Goal: Transaction & Acquisition: Register for event/course

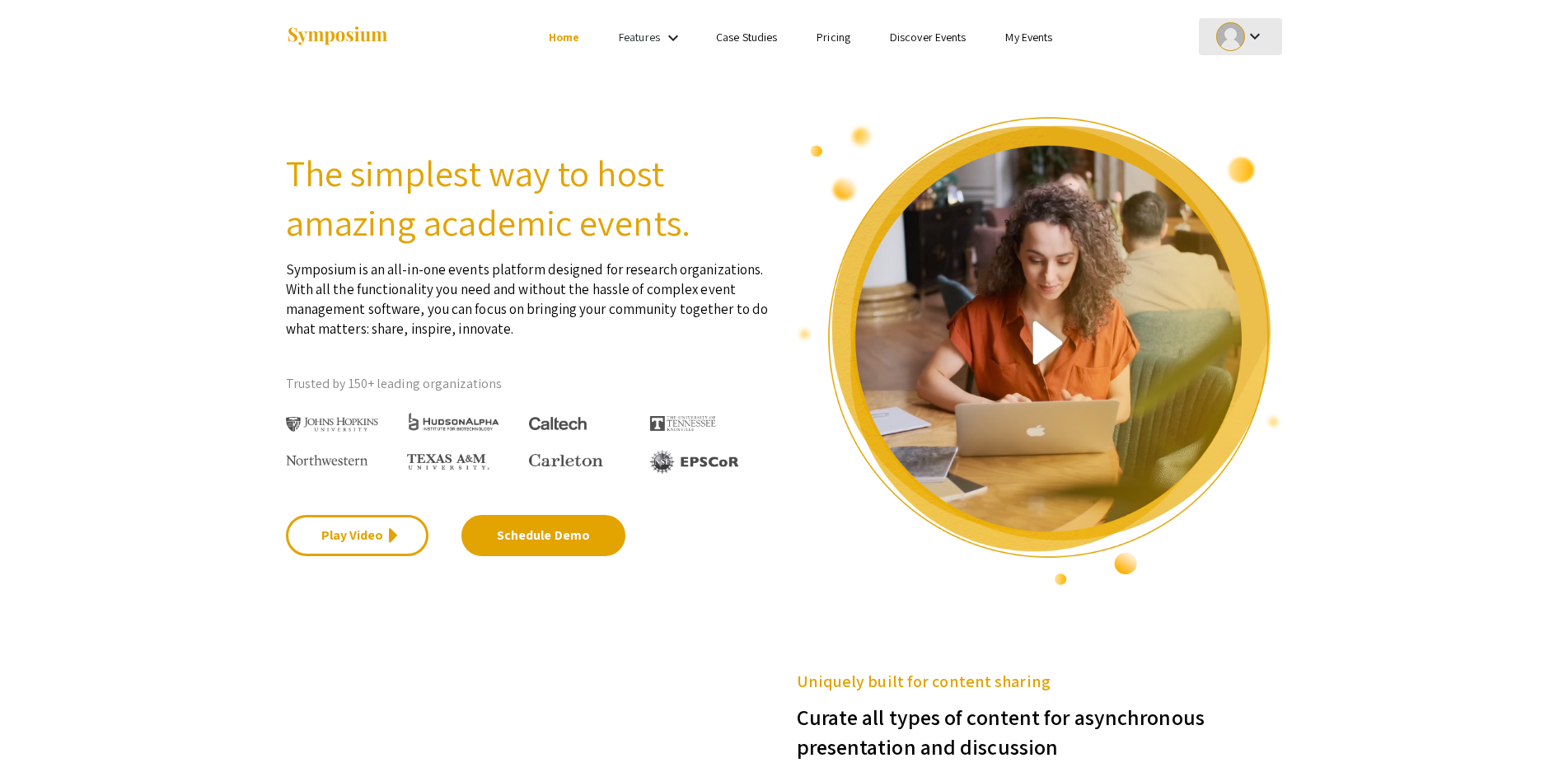
click at [1263, 36] on mat-icon "keyboard_arrow_down" at bounding box center [1254, 36] width 20 height 20
click at [1250, 86] on button "My Account" at bounding box center [1249, 82] width 102 height 39
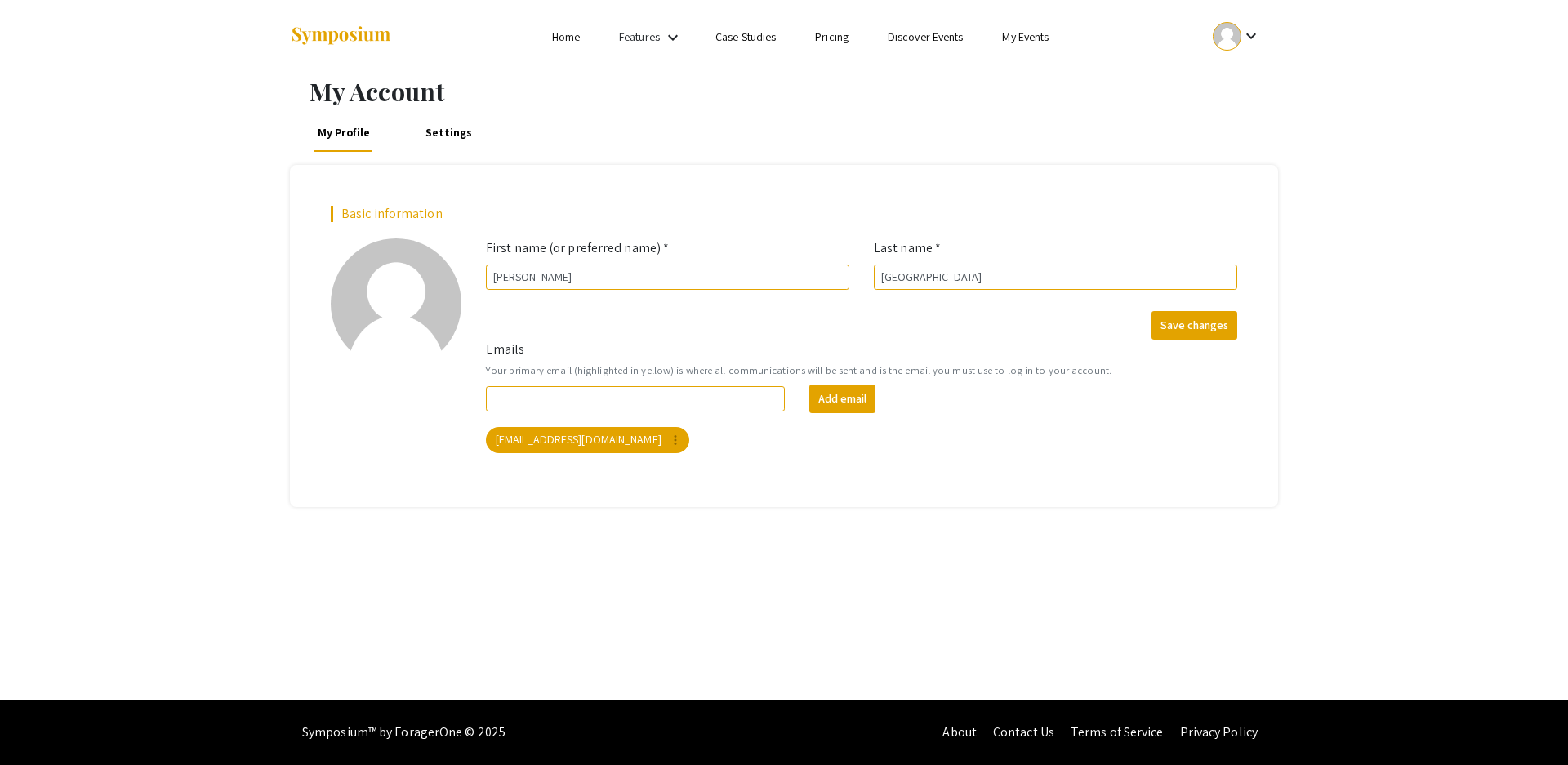
click at [780, 119] on div "My Profile Settings" at bounding box center [784, 132] width 989 height 39
click at [907, 40] on link "Discover Events" at bounding box center [926, 37] width 76 height 15
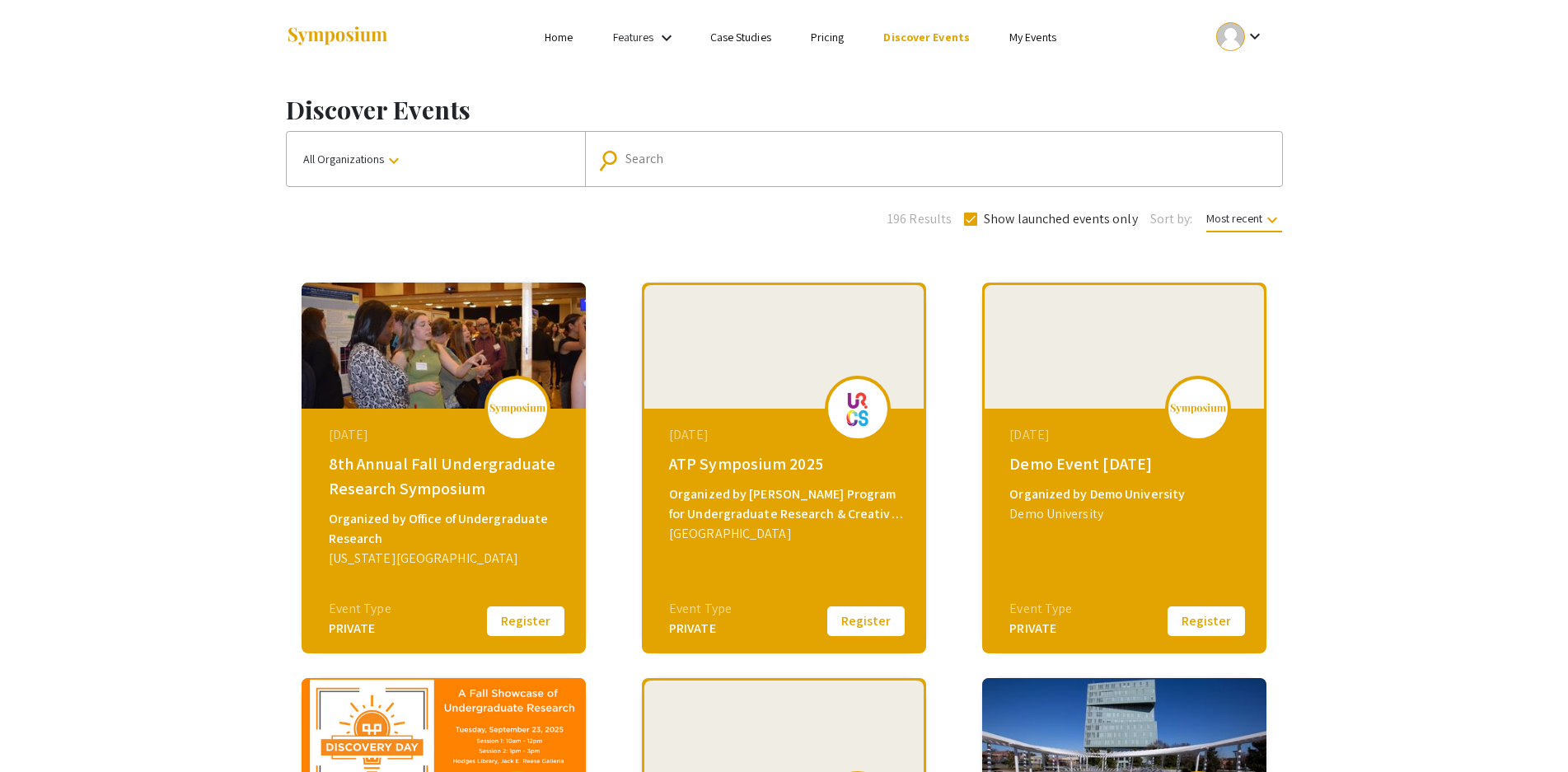
click at [794, 470] on div "ATP Symposium 2025" at bounding box center [786, 464] width 234 height 24
click at [716, 449] on div "[DATE] ATP Symposium 2025 Organized by [PERSON_NAME] Program for Undergraduate …" at bounding box center [786, 512] width 284 height 206
click at [711, 469] on div "ATP Symposium 2025" at bounding box center [786, 464] width 234 height 24
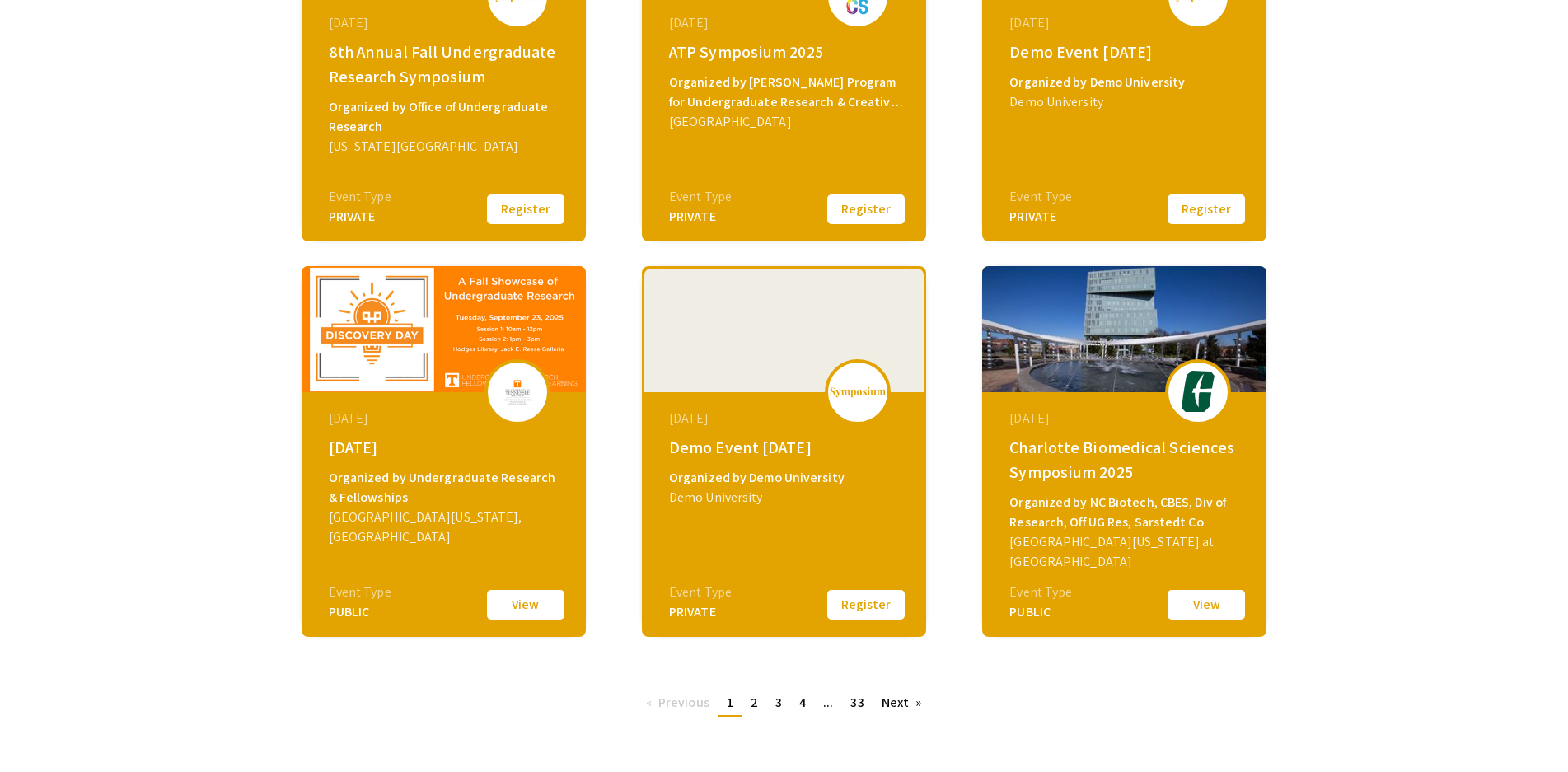
click at [699, 202] on div "Event Type" at bounding box center [700, 197] width 63 height 20
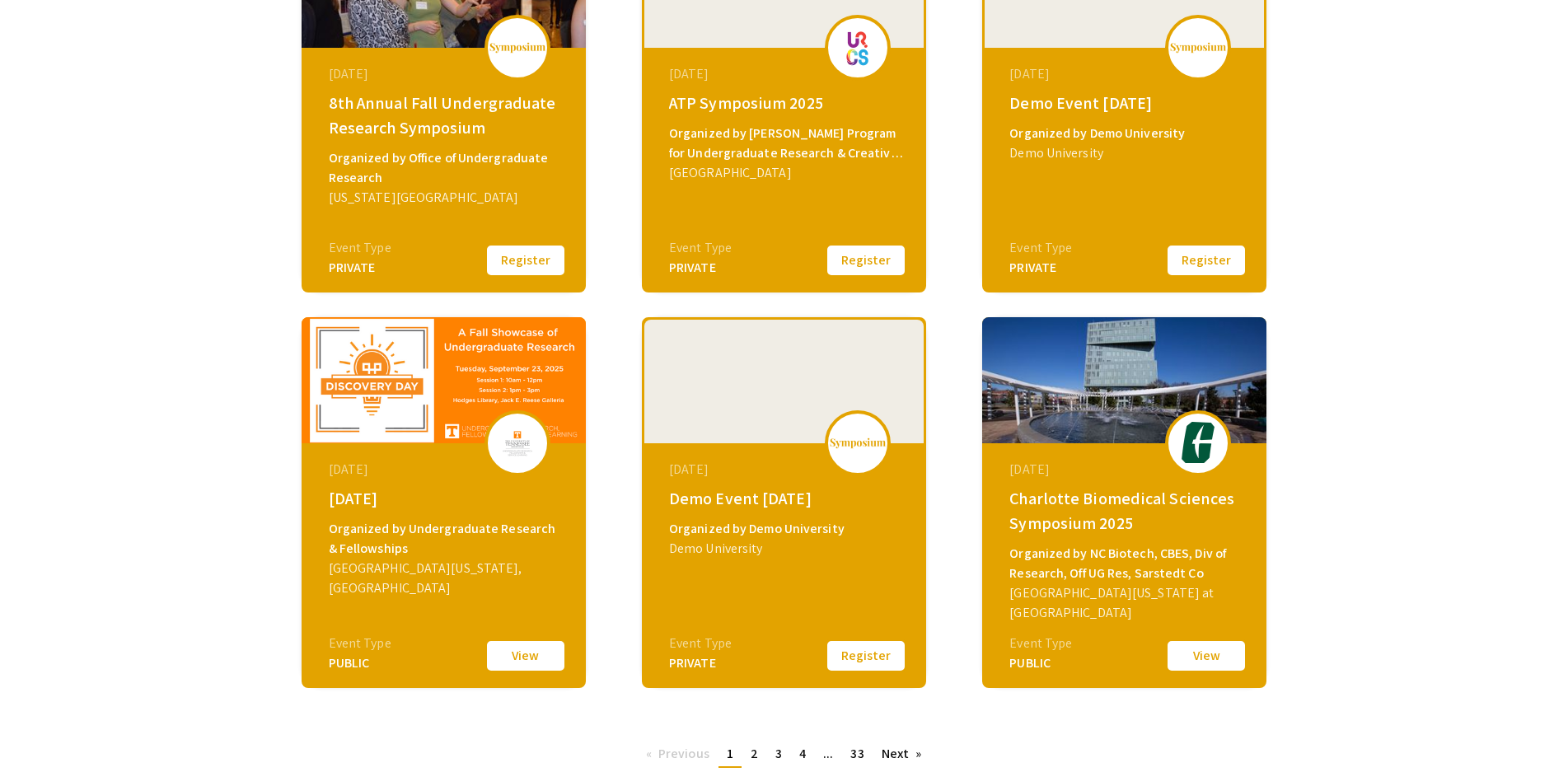
scroll to position [247, 0]
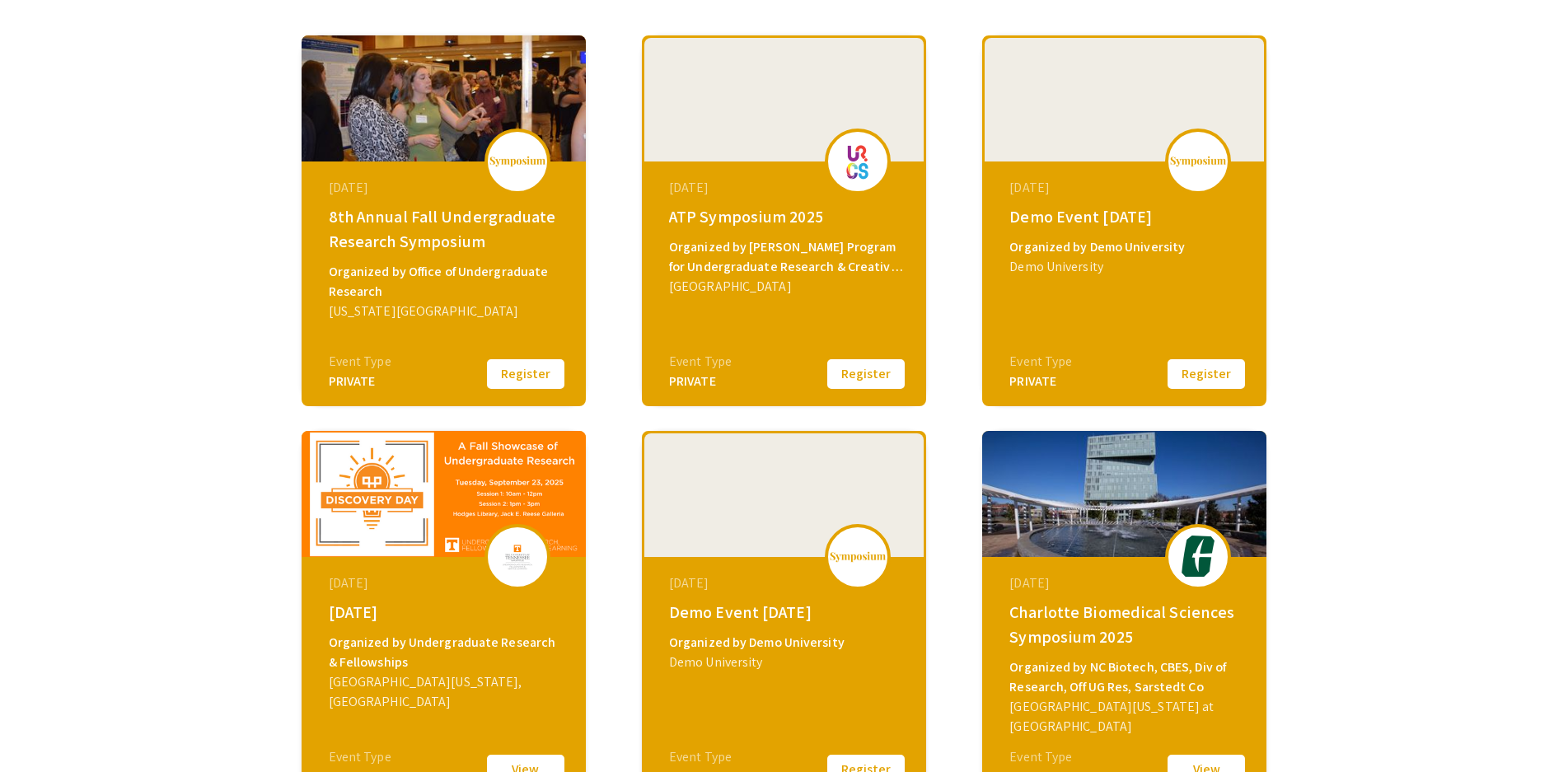
click at [715, 222] on div "ATP Symposium 2025" at bounding box center [786, 216] width 234 height 24
click at [754, 130] on div at bounding box center [783, 99] width 279 height 123
click at [840, 157] on img at bounding box center [857, 161] width 50 height 41
click at [872, 373] on button "Register" at bounding box center [866, 374] width 83 height 35
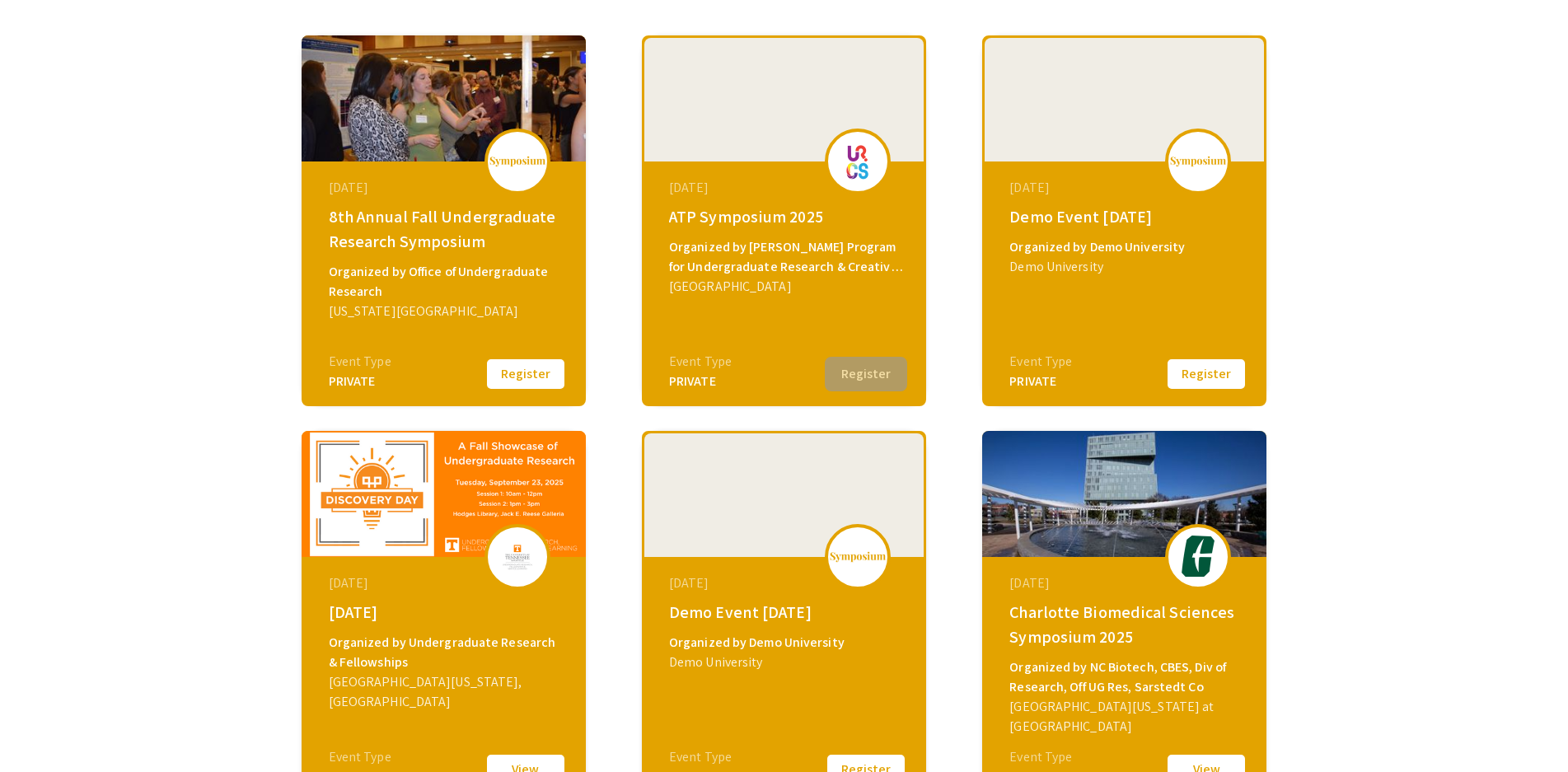
click at [745, 348] on div "[DATE] ATP Symposium 2025 Organized by [PERSON_NAME] Program for Undergraduate …" at bounding box center [786, 264] width 284 height 206
